Goal: Task Accomplishment & Management: Manage account settings

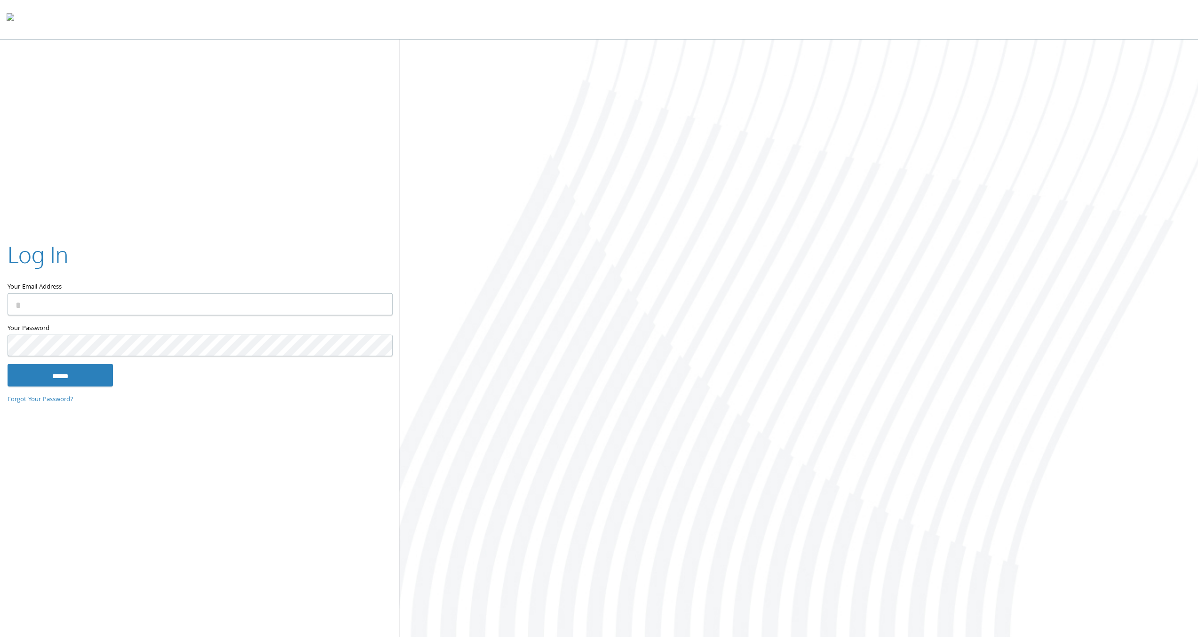
click at [379, 305] on keeper-lock "Open Keeper Popup" at bounding box center [379, 303] width 11 height 11
type input "**********"
click at [78, 382] on input "******" at bounding box center [60, 375] width 105 height 23
